Goal: Task Accomplishment & Management: Manage account settings

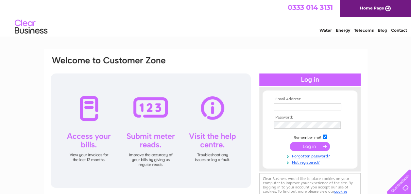
type input "niamh.downey@hotmail.com"
click at [322, 145] on input "submit" at bounding box center [309, 146] width 40 height 9
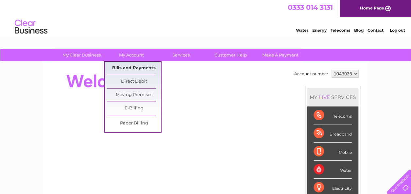
click at [140, 66] on link "Bills and Payments" at bounding box center [134, 68] width 54 height 13
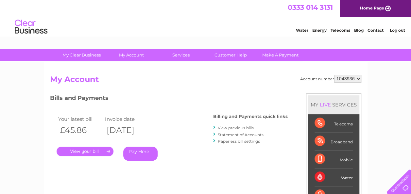
click at [104, 154] on link "." at bounding box center [85, 151] width 57 height 9
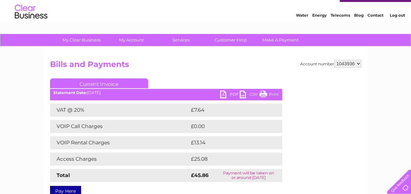
scroll to position [26, 0]
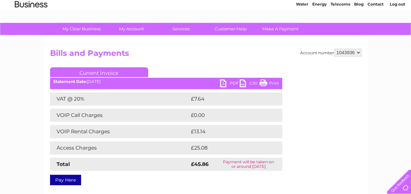
click at [230, 83] on link "PDF" at bounding box center [230, 83] width 20 height 9
